Goal: Register for event/course

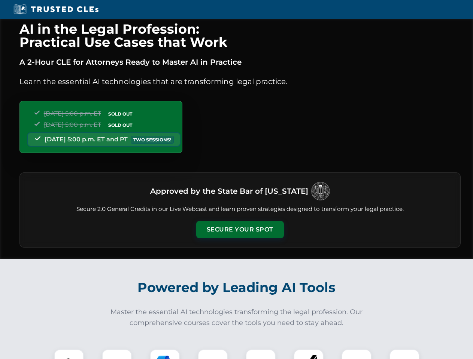
click at [240, 230] on button "Secure Your Spot" at bounding box center [240, 229] width 88 height 17
click at [69, 355] on img at bounding box center [69, 365] width 22 height 22
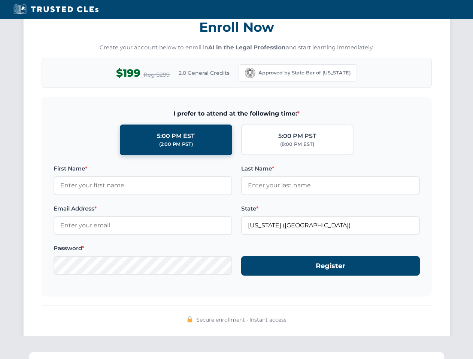
scroll to position [735, 0]
